Goal: Task Accomplishment & Management: Manage account settings

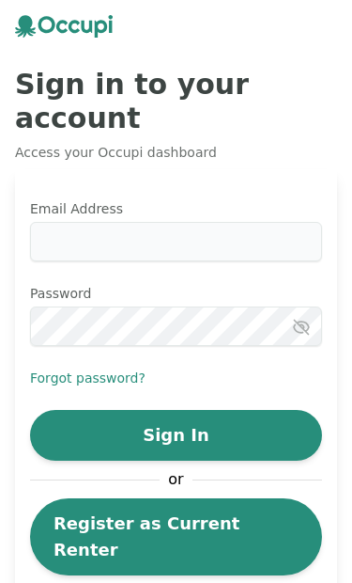
click at [174, 222] on input "Email Address" at bounding box center [176, 241] width 292 height 39
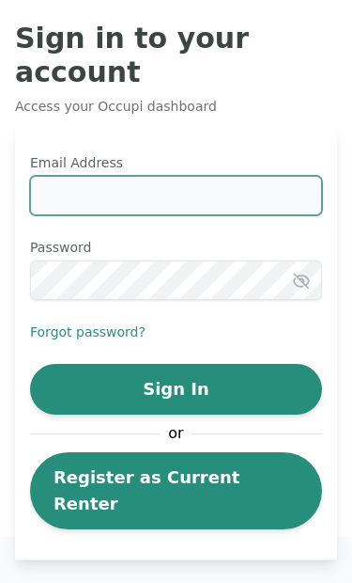
scroll to position [46, 0]
click at [147, 176] on input "Email Address" at bounding box center [176, 195] width 292 height 39
click at [184, 177] on input "Email Address" at bounding box center [176, 196] width 292 height 39
type input "**********"
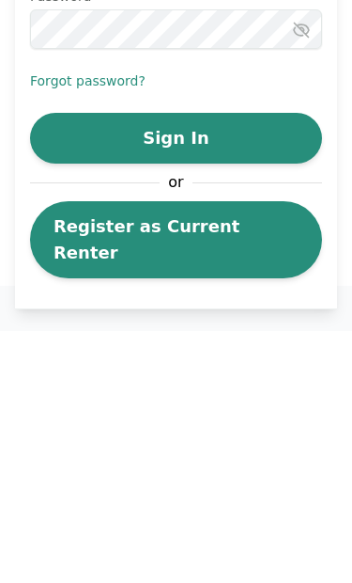
click at [219, 365] on button "Sign In" at bounding box center [176, 390] width 292 height 51
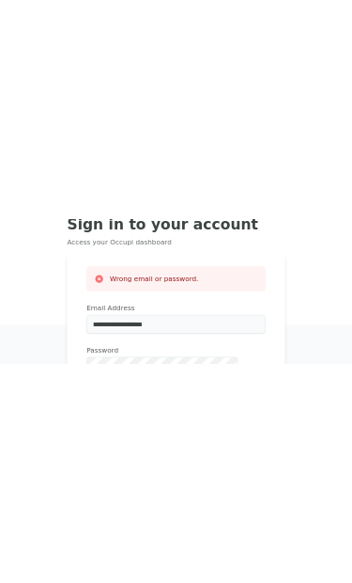
scroll to position [47, 0]
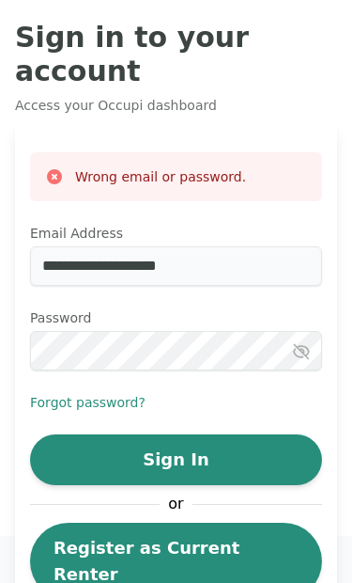
click at [117, 393] on button "Forgot password?" at bounding box center [88, 402] width 116 height 19
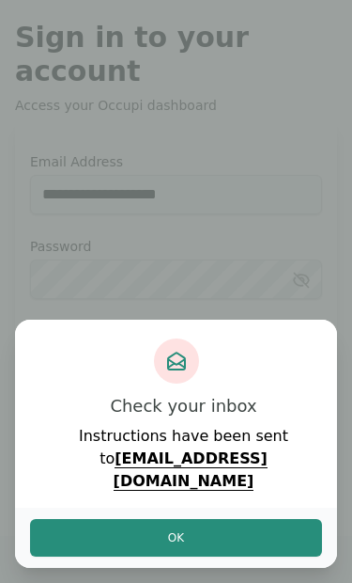
click at [186, 532] on button "Ok" at bounding box center [176, 538] width 292 height 38
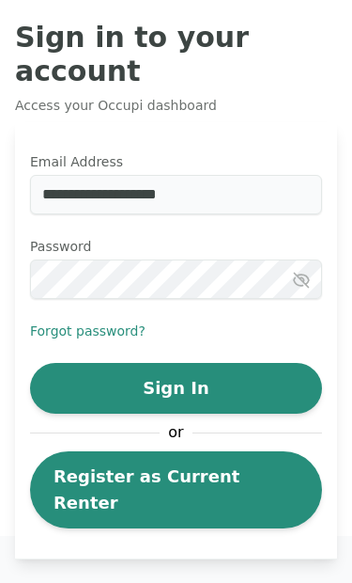
click at [110, 321] on button "Forgot password?" at bounding box center [88, 330] width 116 height 19
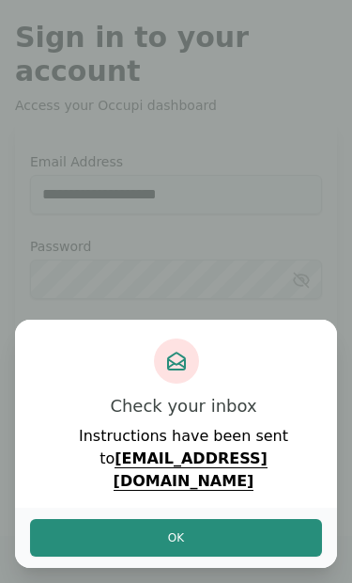
click at [204, 526] on button "Ok" at bounding box center [176, 538] width 292 height 38
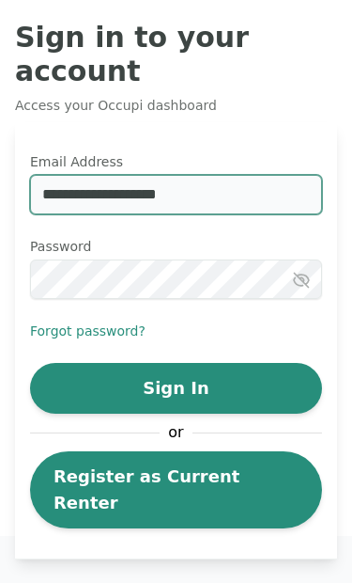
click at [227, 175] on input "**********" at bounding box center [176, 194] width 292 height 39
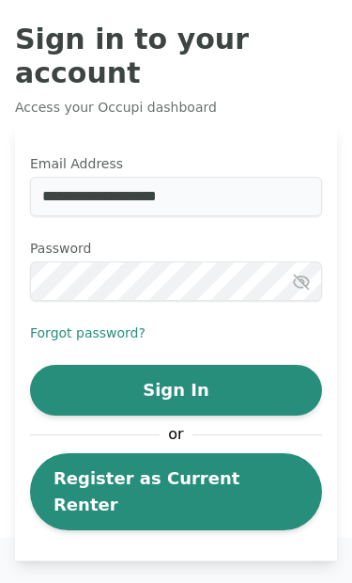
scroll to position [46, 0]
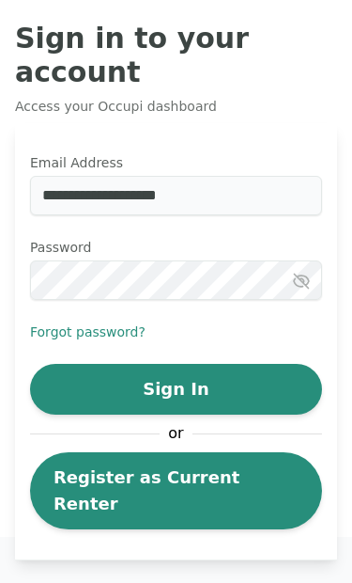
click at [210, 364] on button "Sign In" at bounding box center [176, 389] width 292 height 51
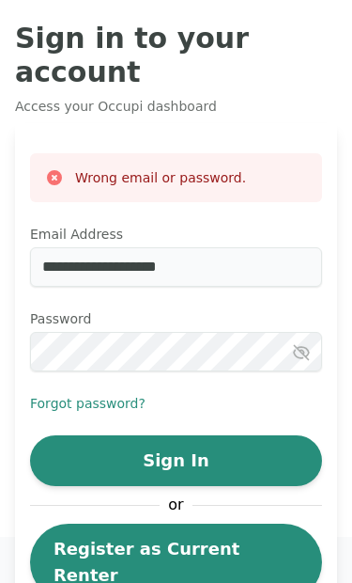
click at [108, 394] on button "Forgot password?" at bounding box center [88, 403] width 116 height 19
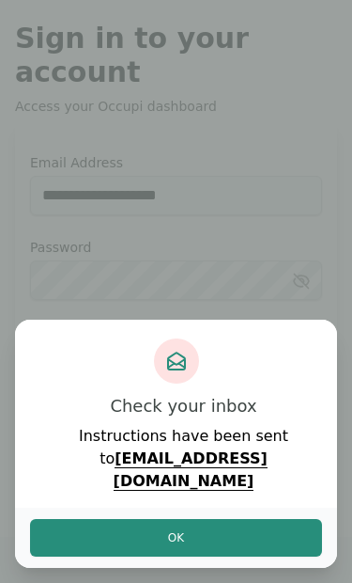
click at [198, 532] on button "Ok" at bounding box center [176, 538] width 292 height 38
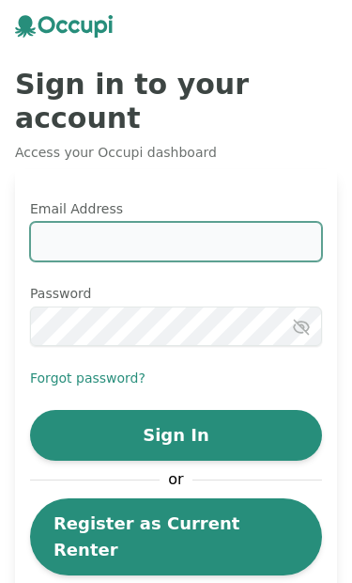
click at [203, 222] on input "Email Address" at bounding box center [176, 241] width 292 height 39
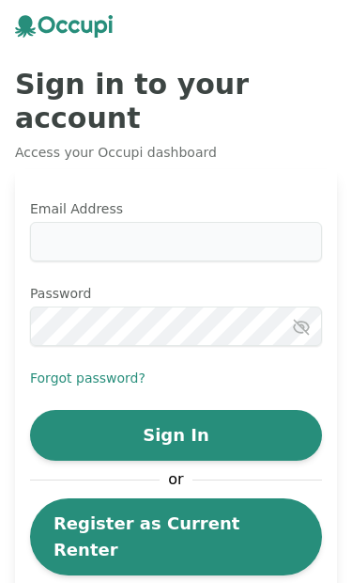
scroll to position [45, 0]
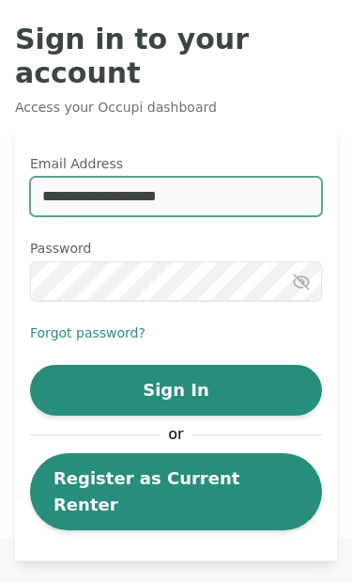
type input "**********"
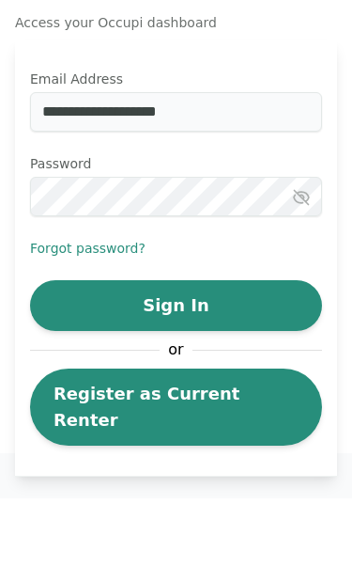
click at [118, 323] on button "Forgot password?" at bounding box center [88, 332] width 116 height 19
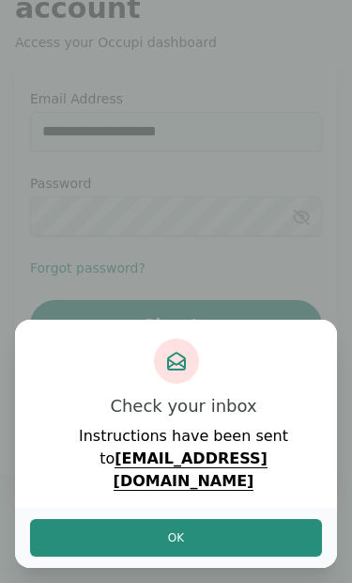
click at [195, 540] on button "Ok" at bounding box center [176, 538] width 292 height 38
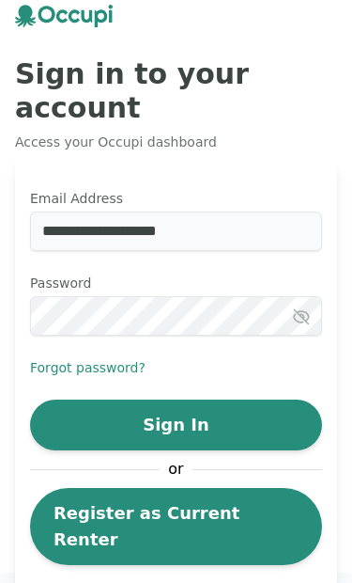
scroll to position [0, 0]
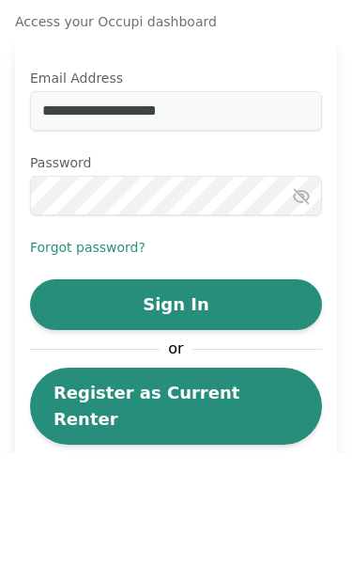
click at [122, 368] on button "Forgot password?" at bounding box center [88, 377] width 116 height 19
